Goal: Information Seeking & Learning: Learn about a topic

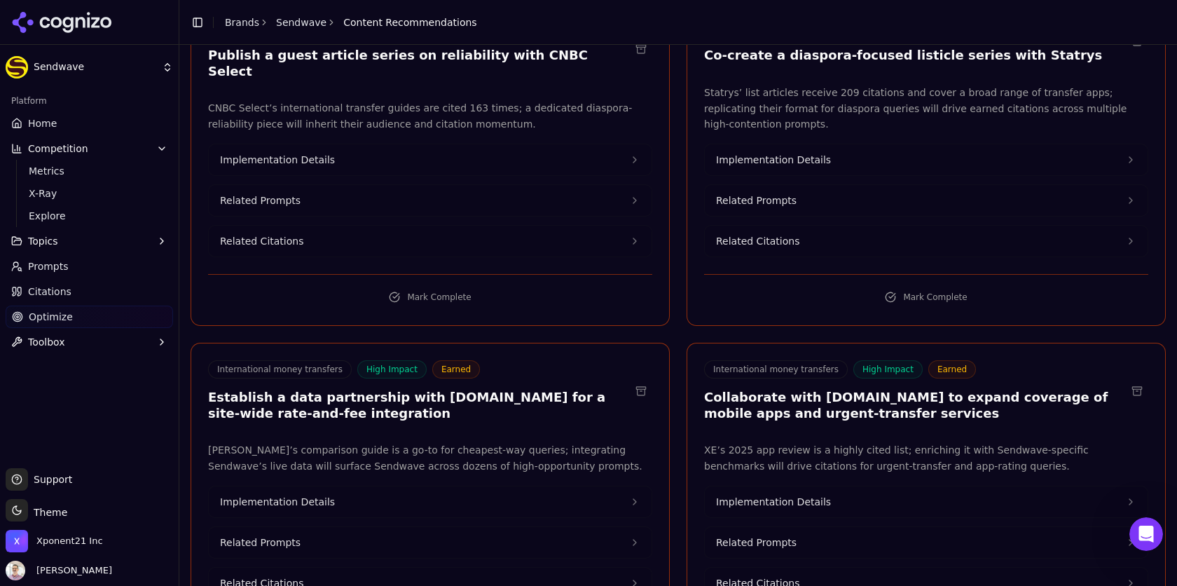
scroll to position [4500, 0]
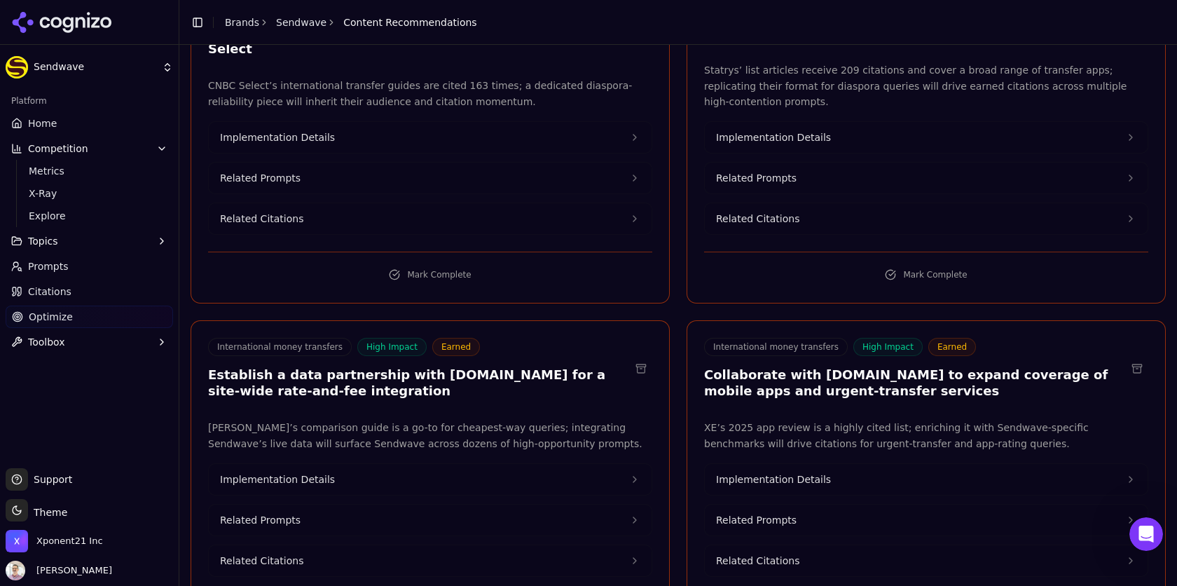
click at [46, 148] on span "Competition" at bounding box center [58, 149] width 60 height 14
click at [43, 155] on span "Competition" at bounding box center [58, 149] width 60 height 14
click at [40, 179] on link "Metrics" at bounding box center [89, 171] width 133 height 20
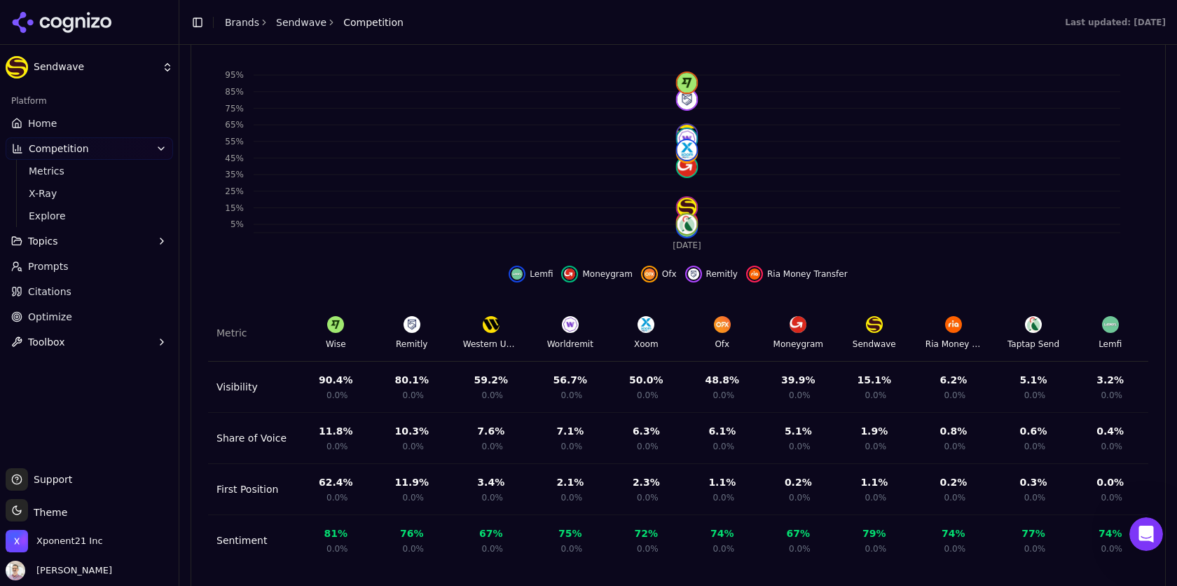
scroll to position [488, 0]
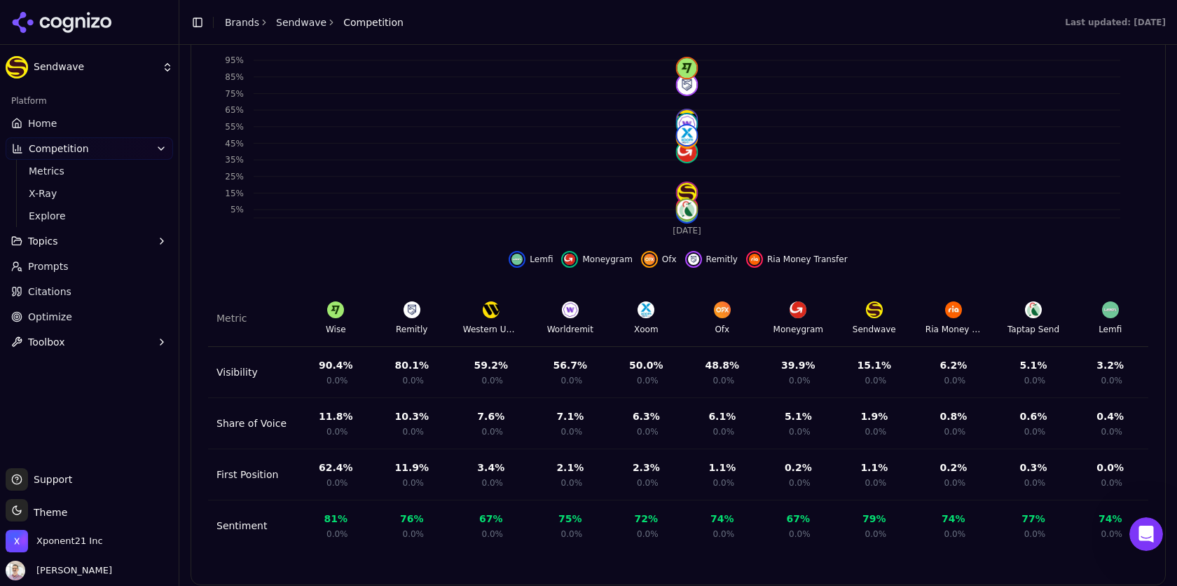
click at [49, 296] on span "Citations" at bounding box center [49, 292] width 43 height 14
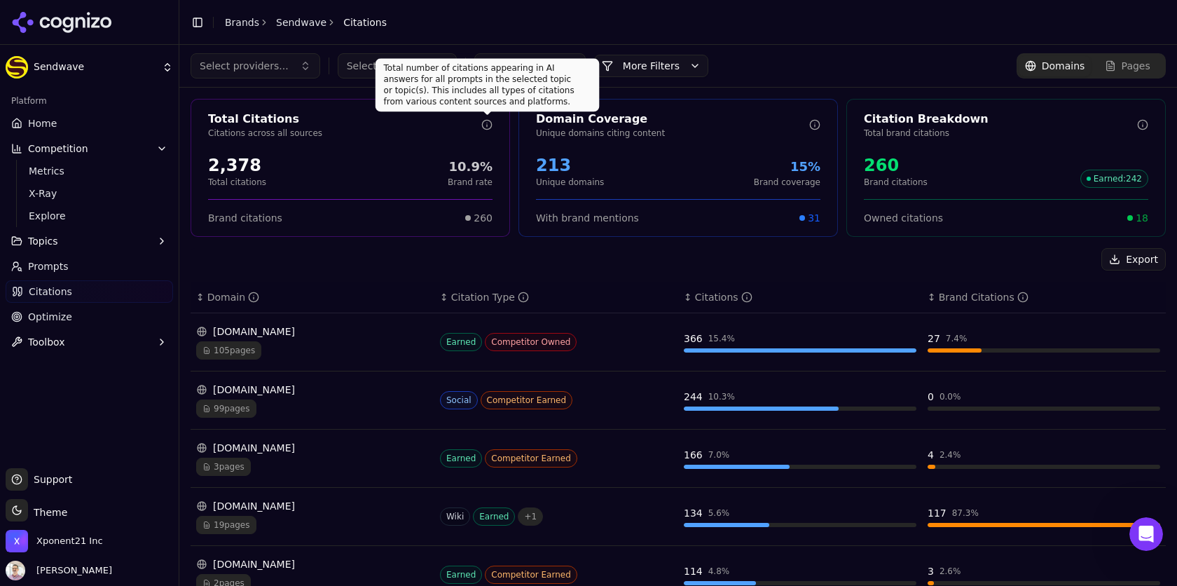
click at [483, 124] on icon at bounding box center [486, 124] width 11 height 11
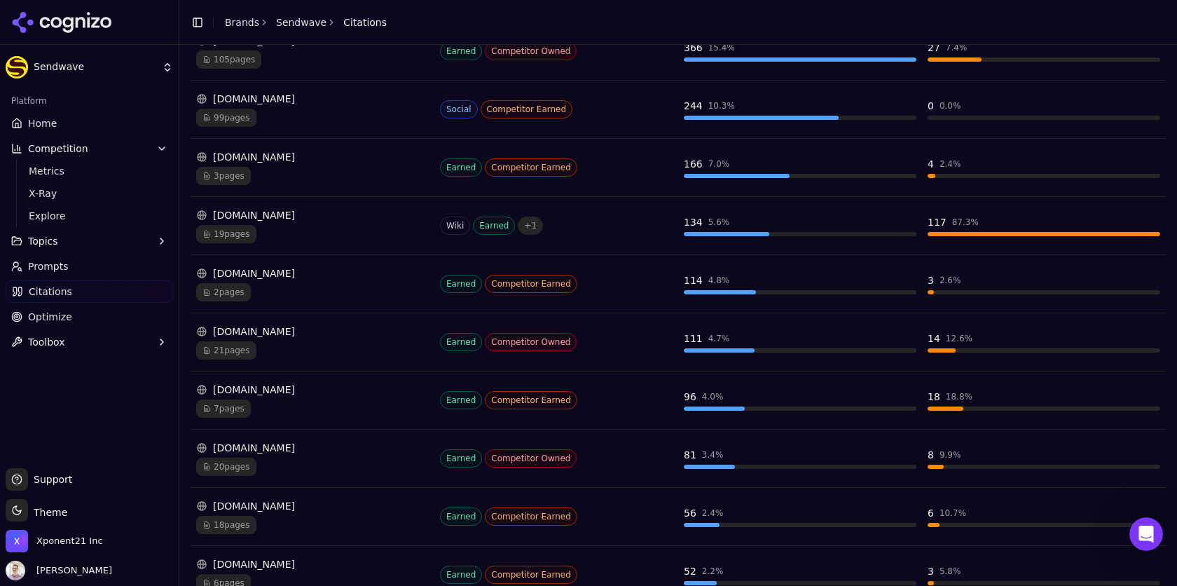
scroll to position [342, 0]
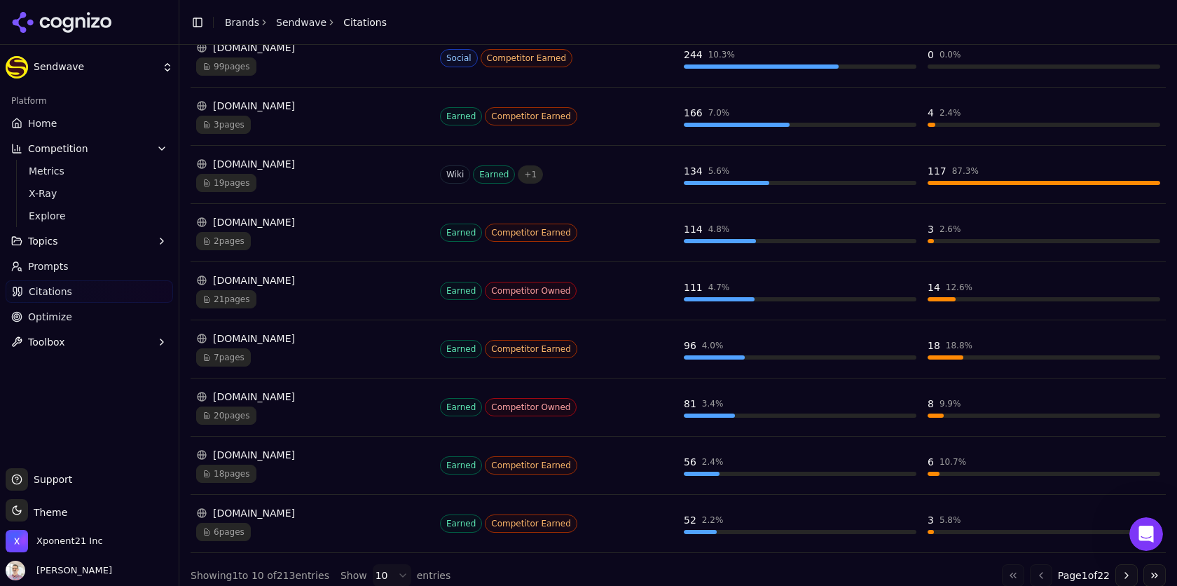
click at [395, 562] on html "Sendwave Platform Home Competition Metrics X-Ray Explore Topics Prompts Citatio…" at bounding box center [588, 293] width 1177 height 586
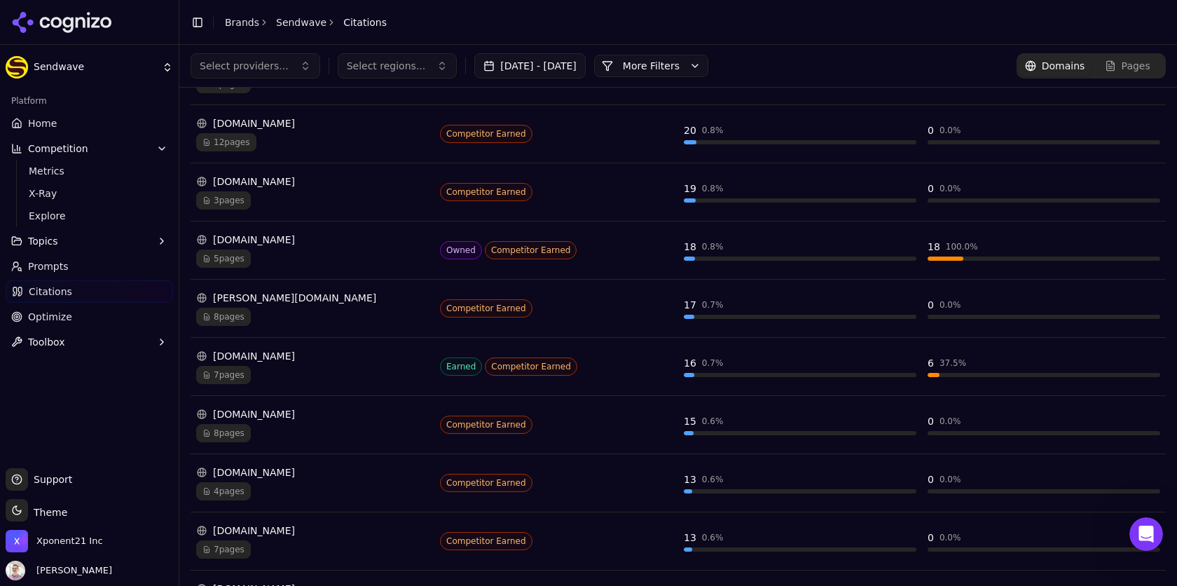
scroll to position [1367, 0]
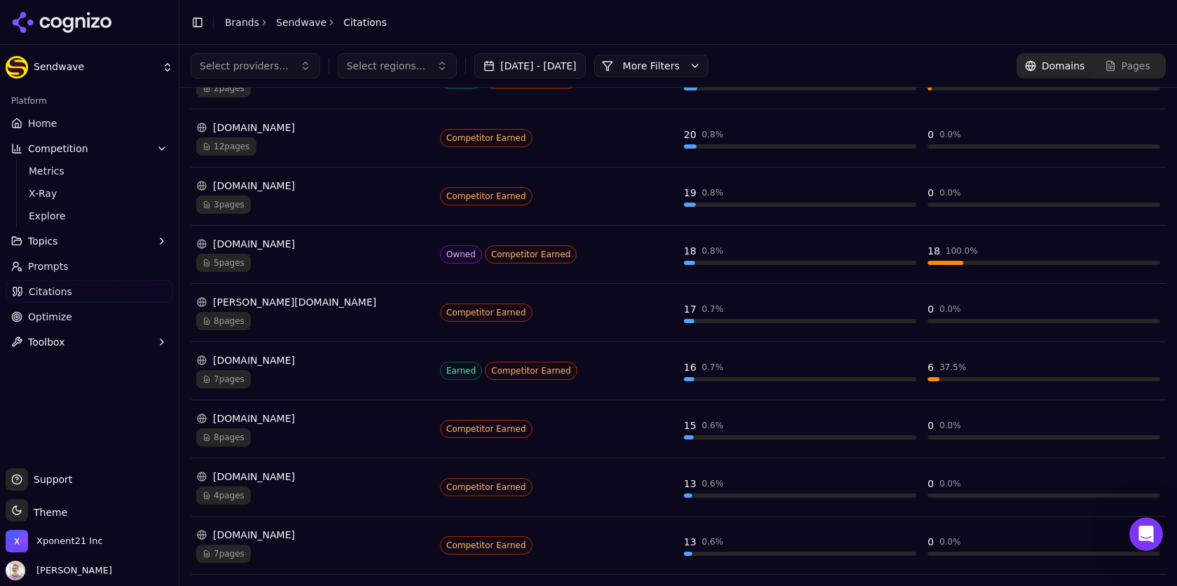
click at [228, 254] on span "5 pages" at bounding box center [223, 263] width 55 height 18
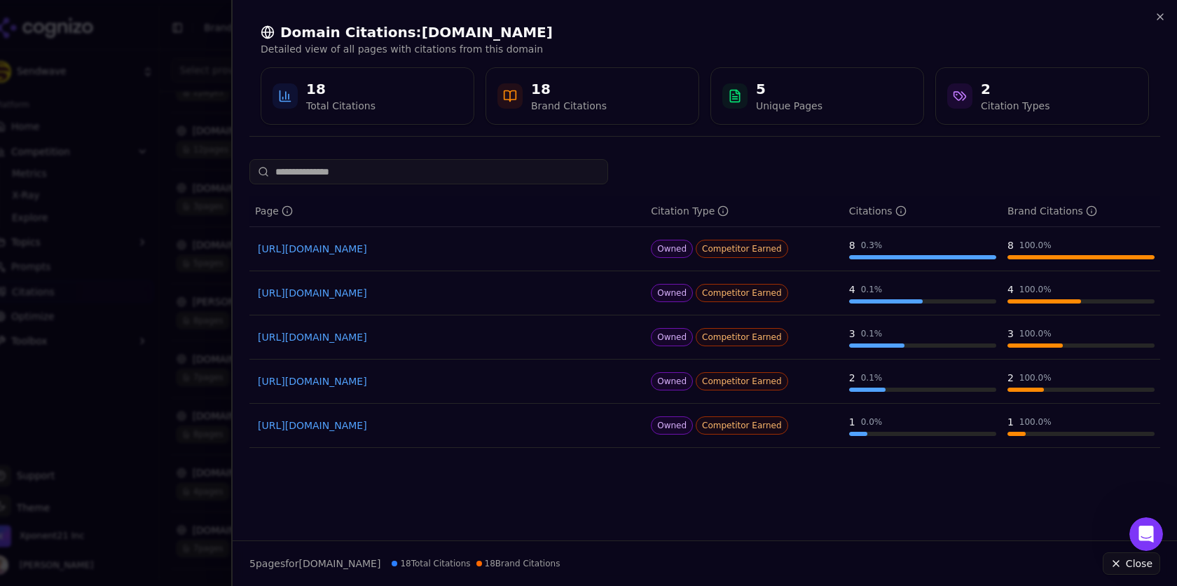
click at [378, 374] on link "[URL][DOMAIN_NAME]" at bounding box center [447, 381] width 379 height 14
click at [570, 112] on div "Brand Citations" at bounding box center [569, 106] width 76 height 14
click at [1159, 26] on div "Domain Citations: [DOMAIN_NAME] Detailed view of all pages with citations from …" at bounding box center [704, 73] width 911 height 125
click at [1160, 18] on icon "button" at bounding box center [1160, 16] width 11 height 11
